Goal: Transaction & Acquisition: Purchase product/service

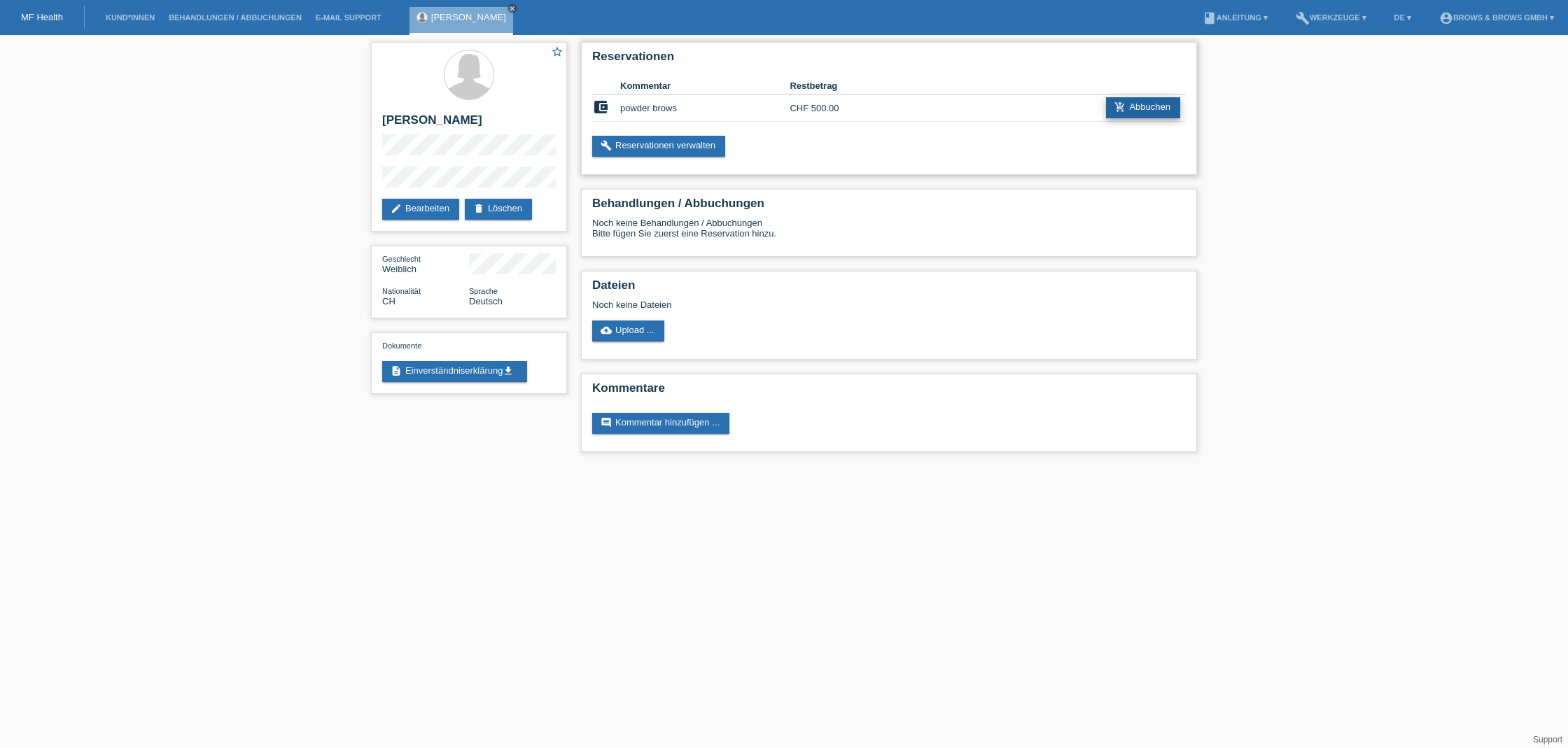
click at [1150, 107] on link "add_shopping_cart Abbuchen" at bounding box center [1142, 107] width 74 height 21
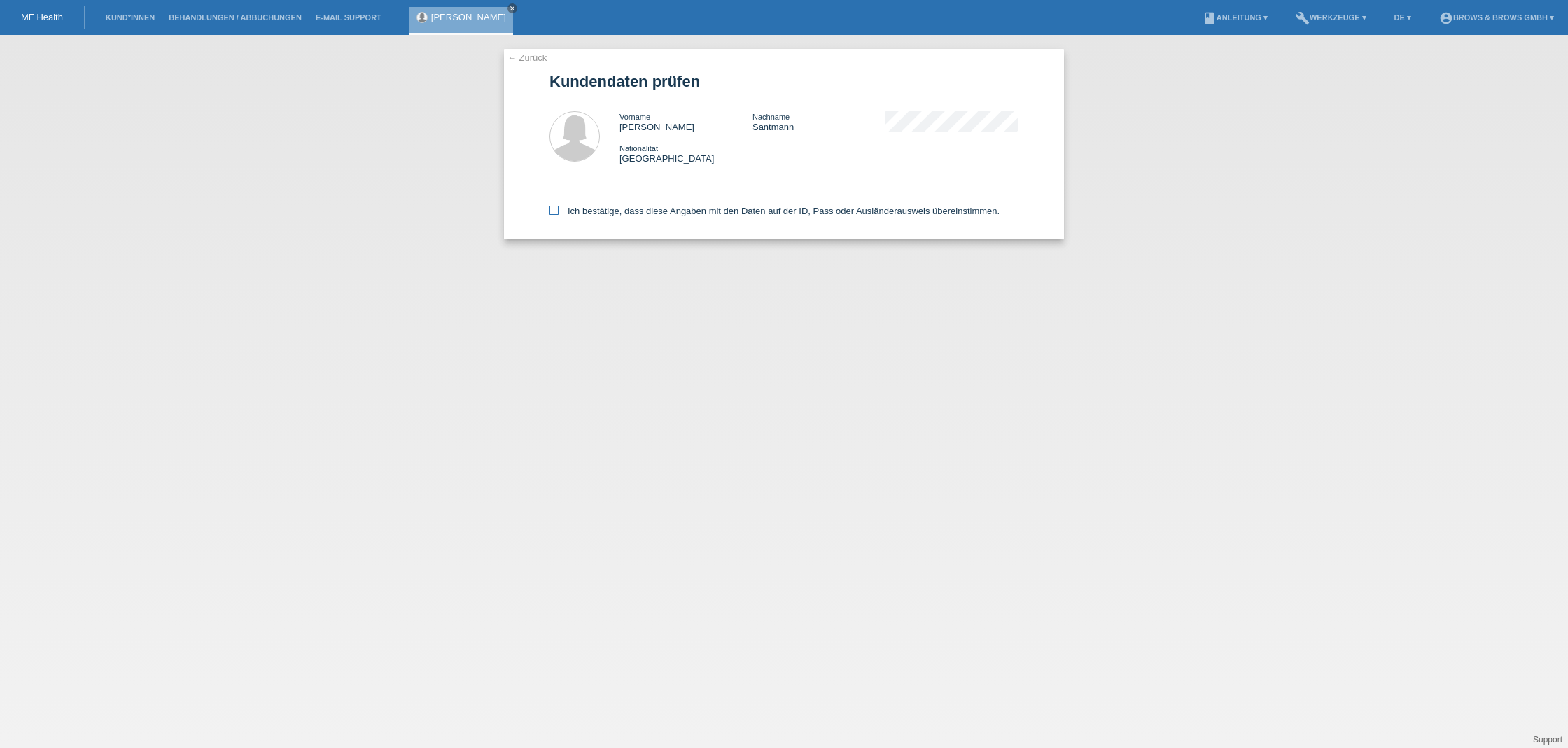
click at [555, 211] on icon at bounding box center [554, 209] width 9 height 9
click at [555, 211] on input "Ich bestätige, dass diese Angaben mit den Daten auf der ID, Pass oder Ausländer…" at bounding box center [554, 209] width 9 height 9
checkbox input "true"
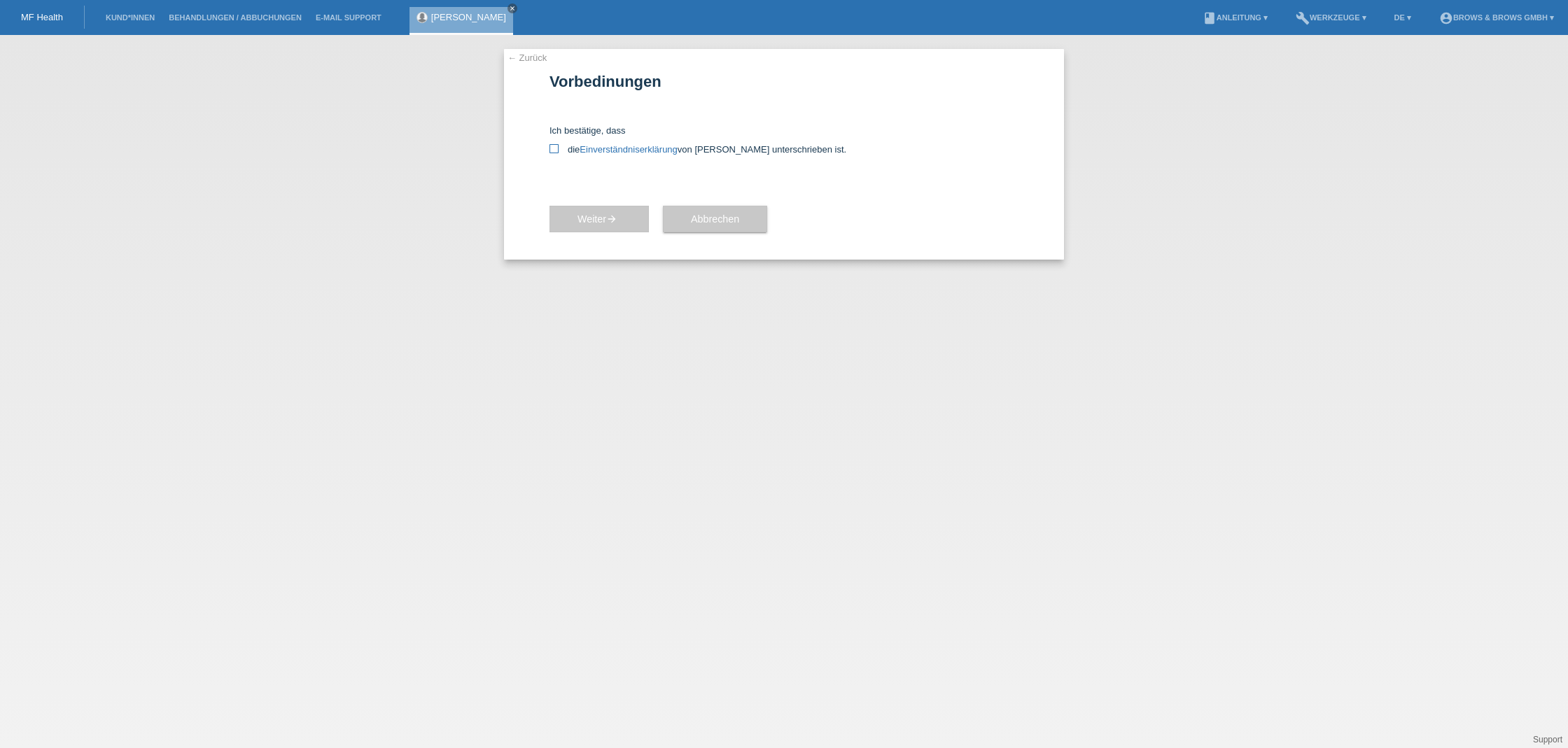
click at [555, 149] on icon at bounding box center [554, 148] width 9 height 9
click at [555, 149] on input "die Einverständniserklärung von der Kundin unterschrieben ist." at bounding box center [554, 148] width 9 height 9
checkbox input "true"
click at [591, 213] on span "Weiter arrow_forward" at bounding box center [599, 218] width 44 height 11
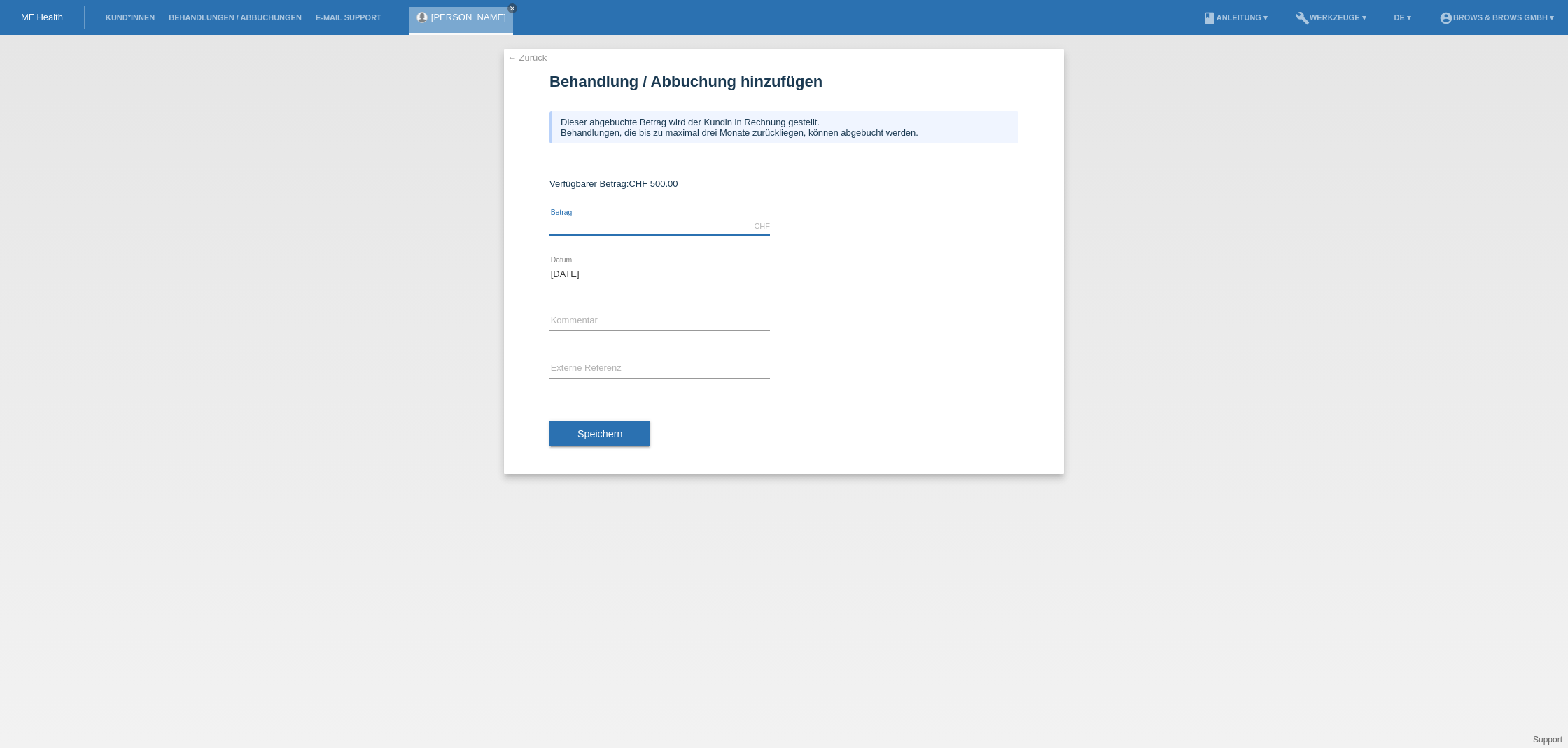
click at [600, 226] on input "text" at bounding box center [659, 226] width 220 height 18
type input "500.00"
click at [593, 318] on input "text" at bounding box center [659, 321] width 220 height 18
type input "Powder Brows"
click at [597, 430] on span "Speichern" at bounding box center [599, 433] width 44 height 11
